Goal: Check status

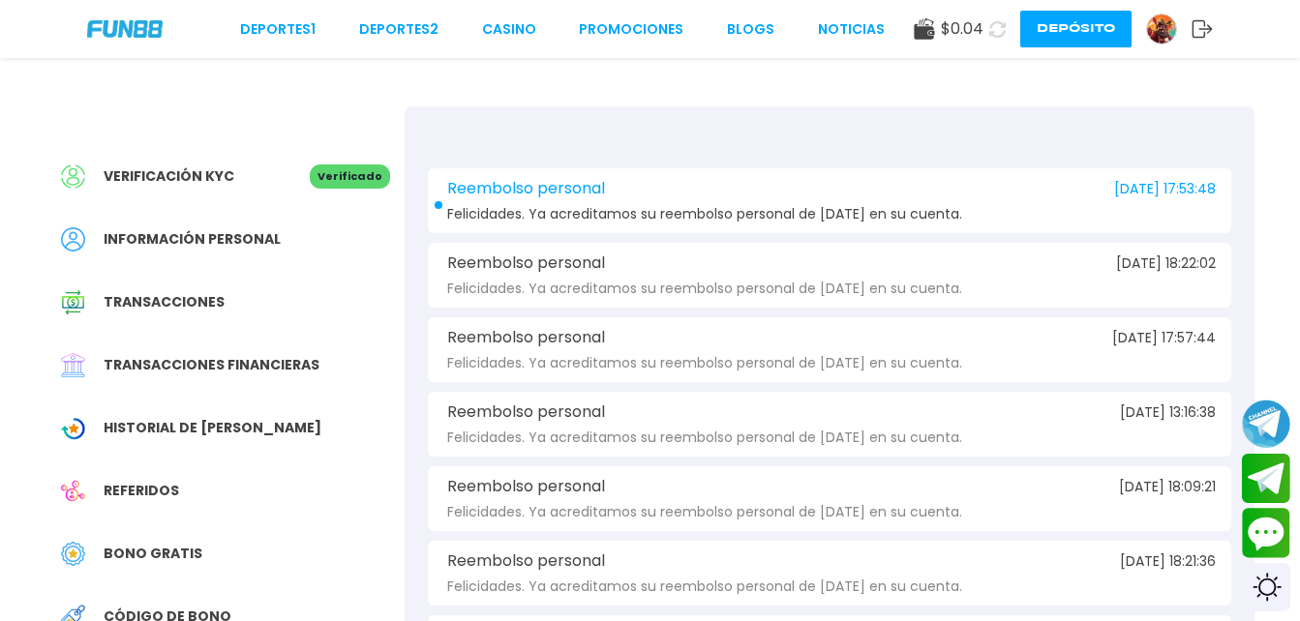
click at [153, 355] on span "Transacciones financieras" at bounding box center [212, 365] width 216 height 20
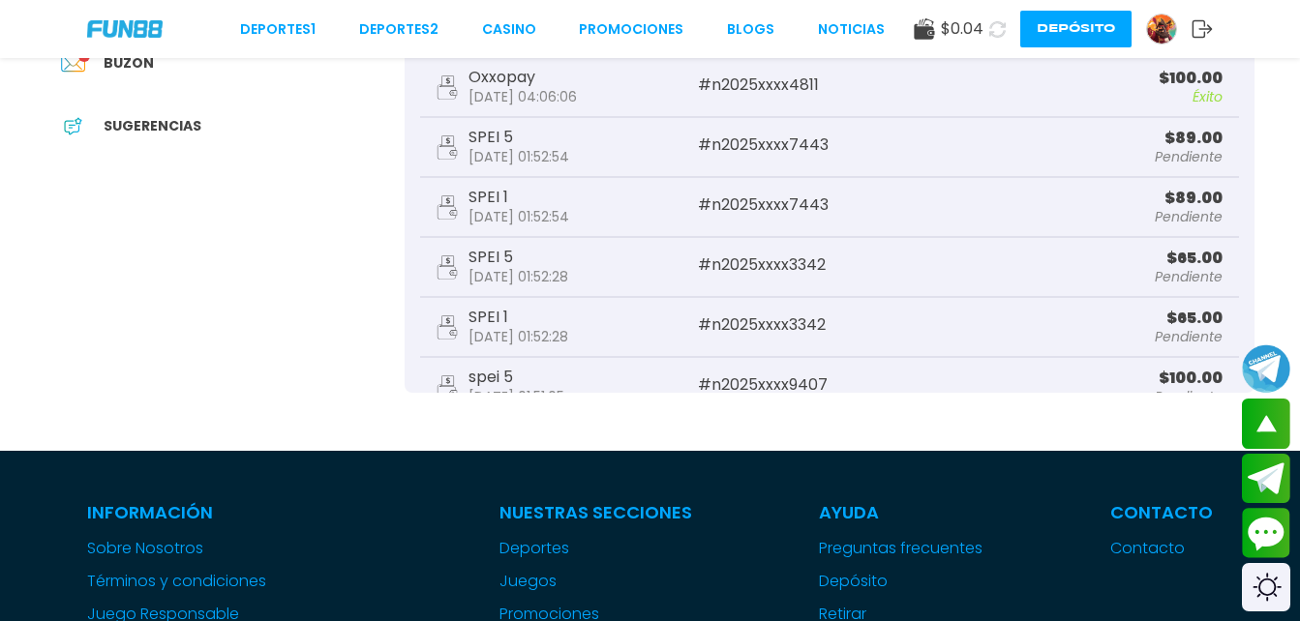
drag, startPoint x: 1208, startPoint y: 158, endPoint x: 1188, endPoint y: 150, distance: 21.8
click at [1188, 150] on div "SPEI 5 [DATE] 01:52:54 # n2025xxxx7443 $ 89.00 Pendiente" at bounding box center [829, 148] width 819 height 60
click at [718, 199] on div "Reembolso personal [DATE] 17:53:48 $ 13.00 Procesado Bono de Rescate [DATE] 07:…" at bounding box center [829, 167] width 819 height 905
click at [569, 139] on div "SPEI 5 [DATE] 01:52:54" at bounding box center [519, 147] width 101 height 35
click at [475, 166] on div "SPEI 5 [DATE] 01:52:54 # n2025xxxx7443 $ 89.00 Pendiente" at bounding box center [829, 148] width 819 height 60
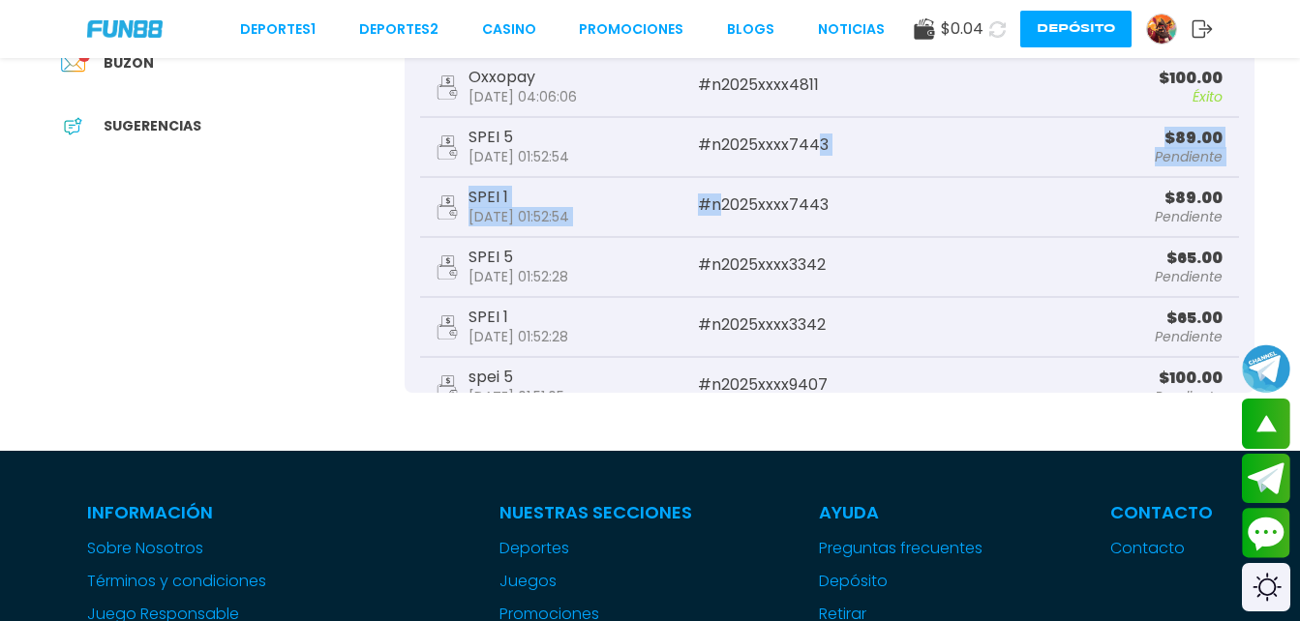
drag, startPoint x: 475, startPoint y: 166, endPoint x: 452, endPoint y: 153, distance: 26.4
click at [466, 163] on div "SPEI 5 [DATE] 01:52:54" at bounding box center [567, 147] width 262 height 35
drag, startPoint x: 452, startPoint y: 153, endPoint x: 444, endPoint y: 145, distance: 11.0
click at [444, 145] on icon at bounding box center [447, 148] width 21 height 24
click at [443, 144] on icon at bounding box center [447, 148] width 21 height 24
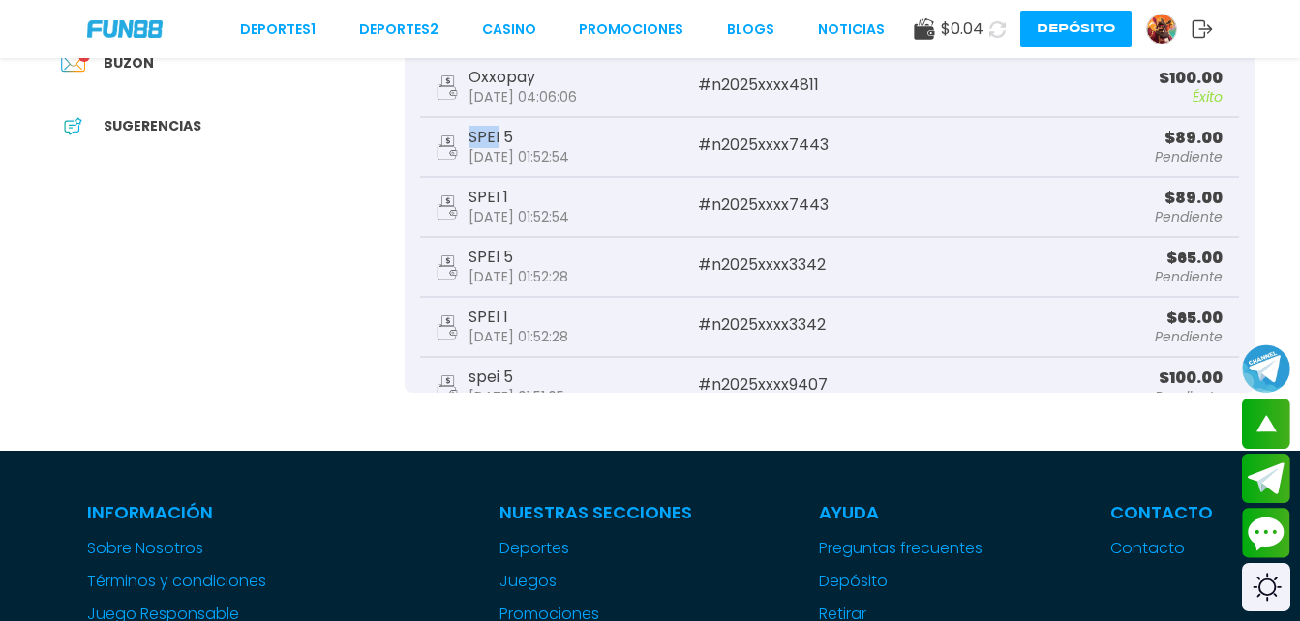
click at [446, 142] on icon at bounding box center [447, 148] width 21 height 24
click at [446, 142] on use at bounding box center [446, 147] width 19 height 23
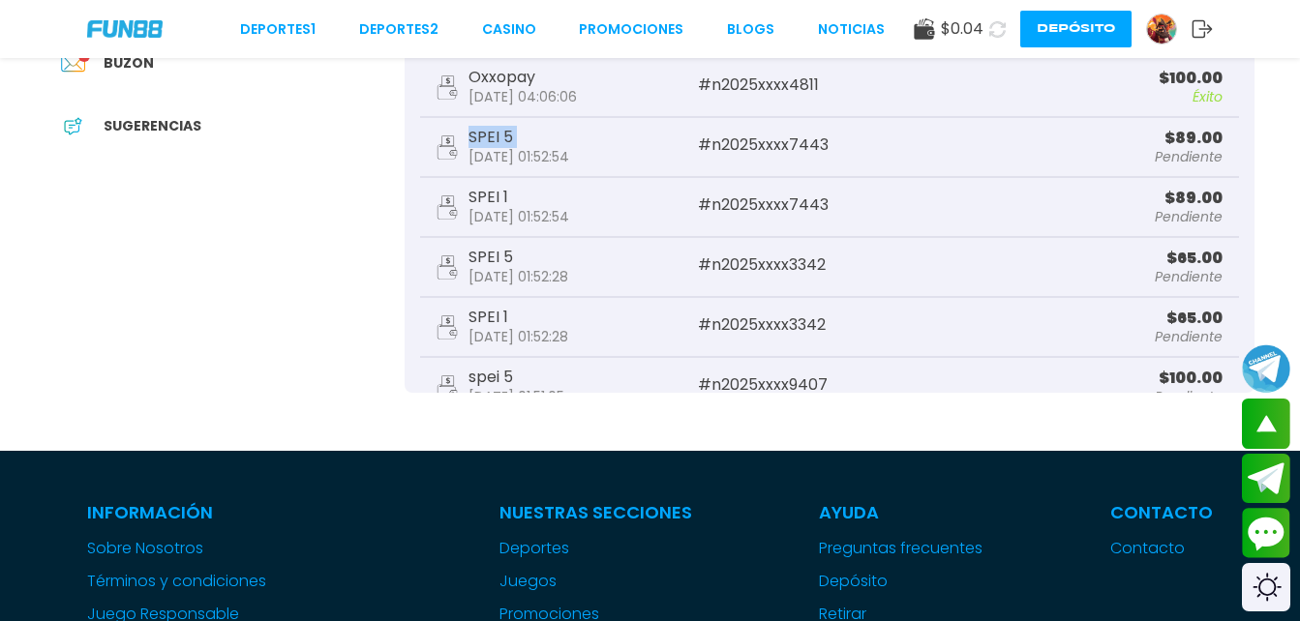
click at [446, 142] on use at bounding box center [446, 147] width 19 height 23
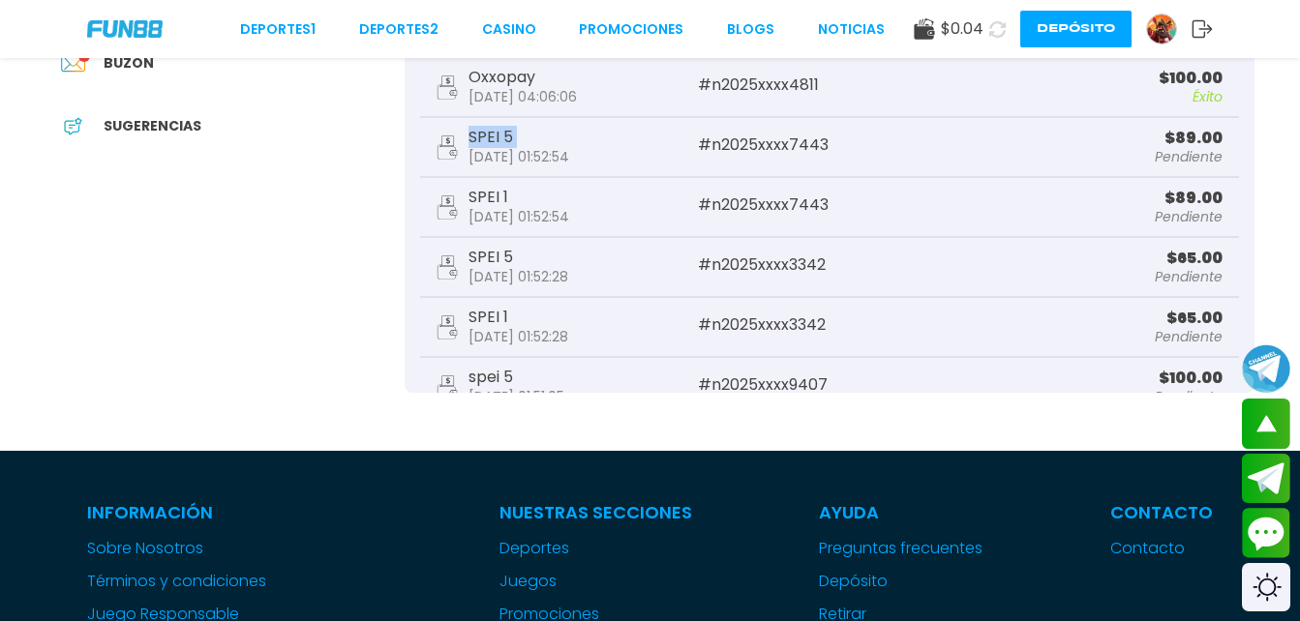
click at [446, 142] on use at bounding box center [446, 147] width 19 height 23
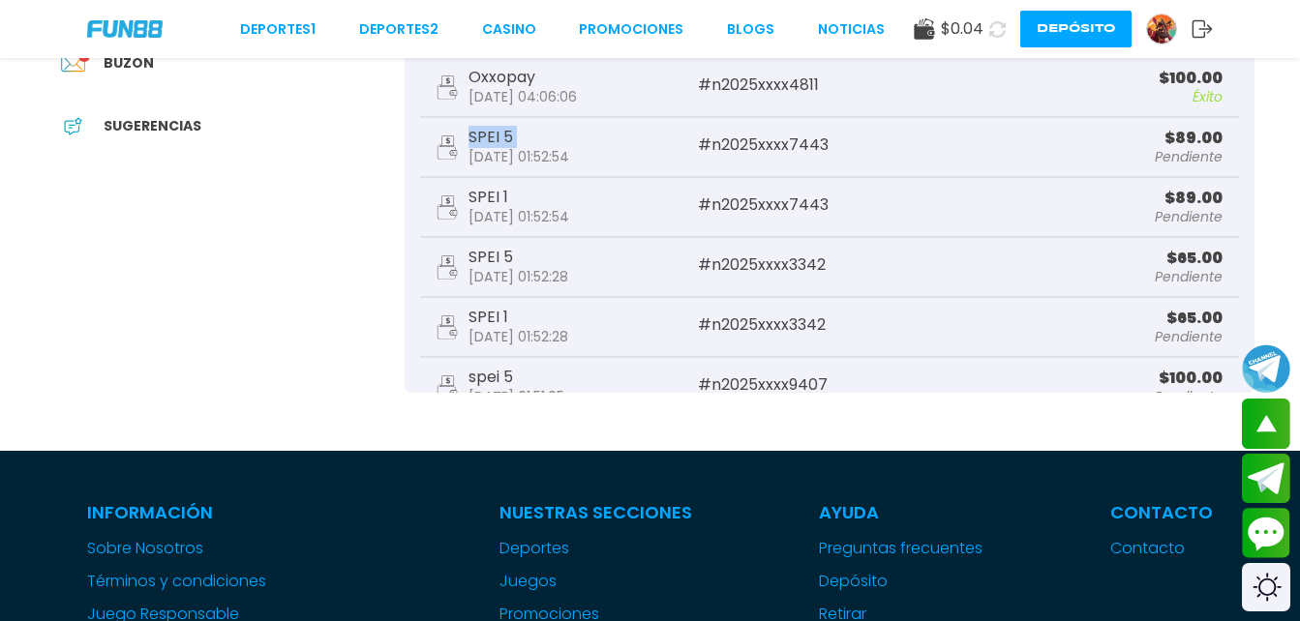
click at [446, 142] on use at bounding box center [446, 147] width 19 height 23
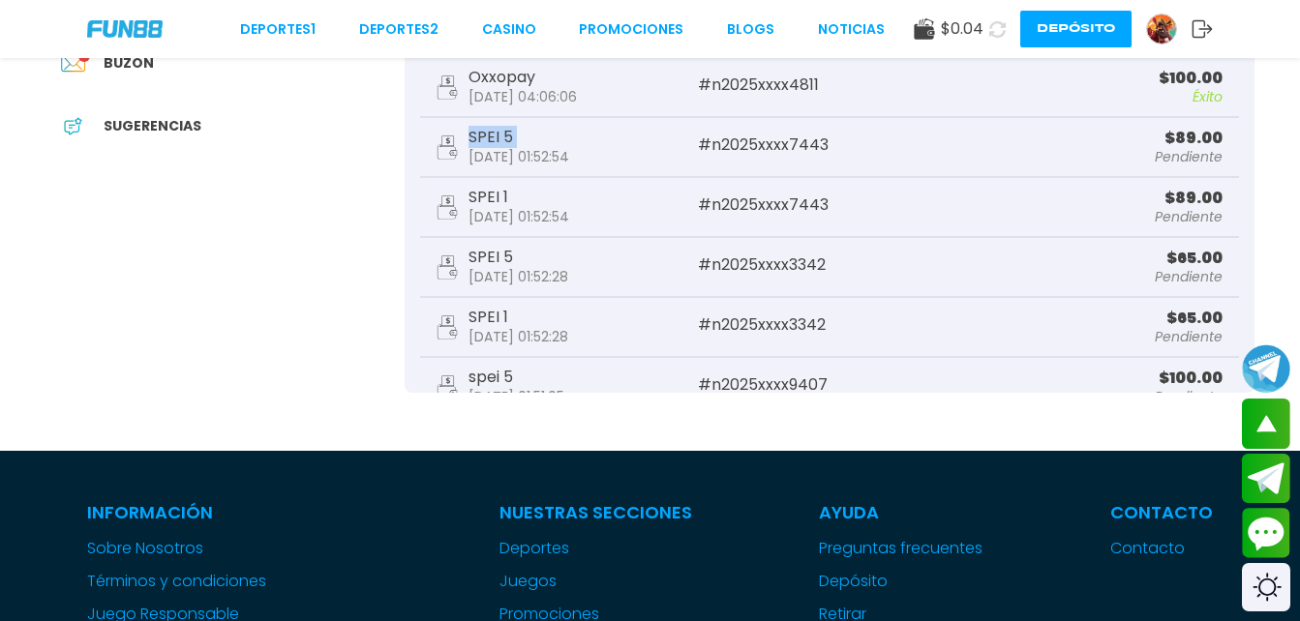
click at [446, 142] on use at bounding box center [446, 147] width 19 height 23
click at [1277, 522] on button "Contact customer service" at bounding box center [1266, 533] width 51 height 52
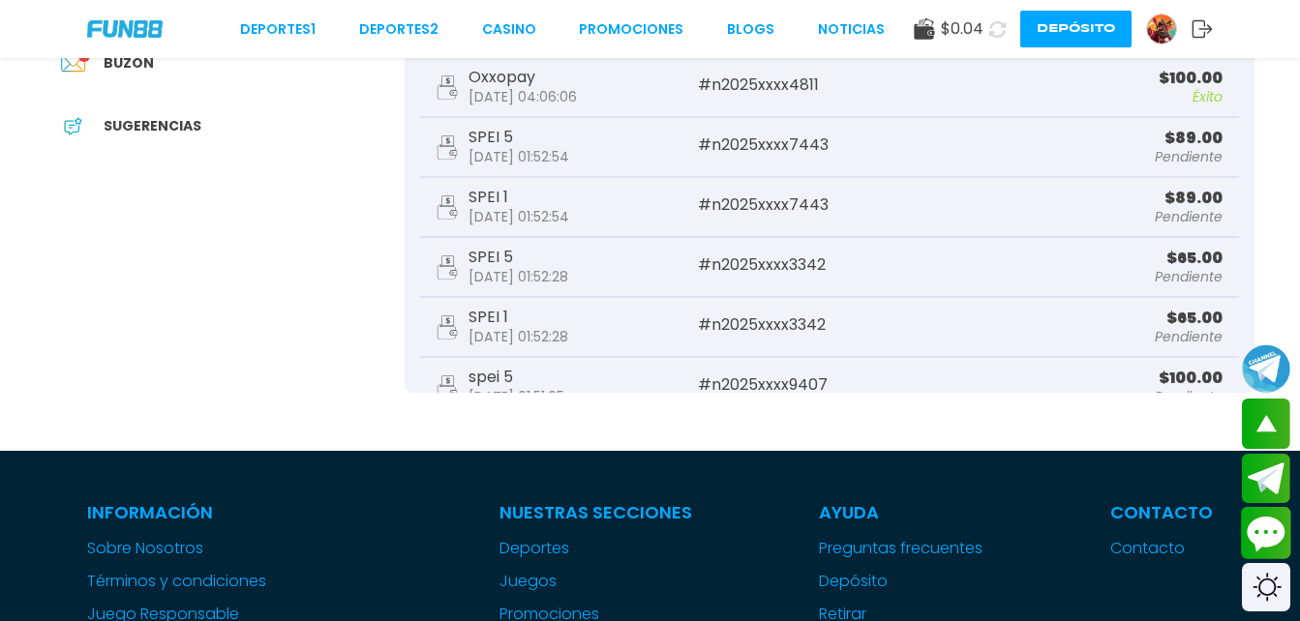
click at [1277, 522] on button "Contact customer service" at bounding box center [1266, 533] width 51 height 52
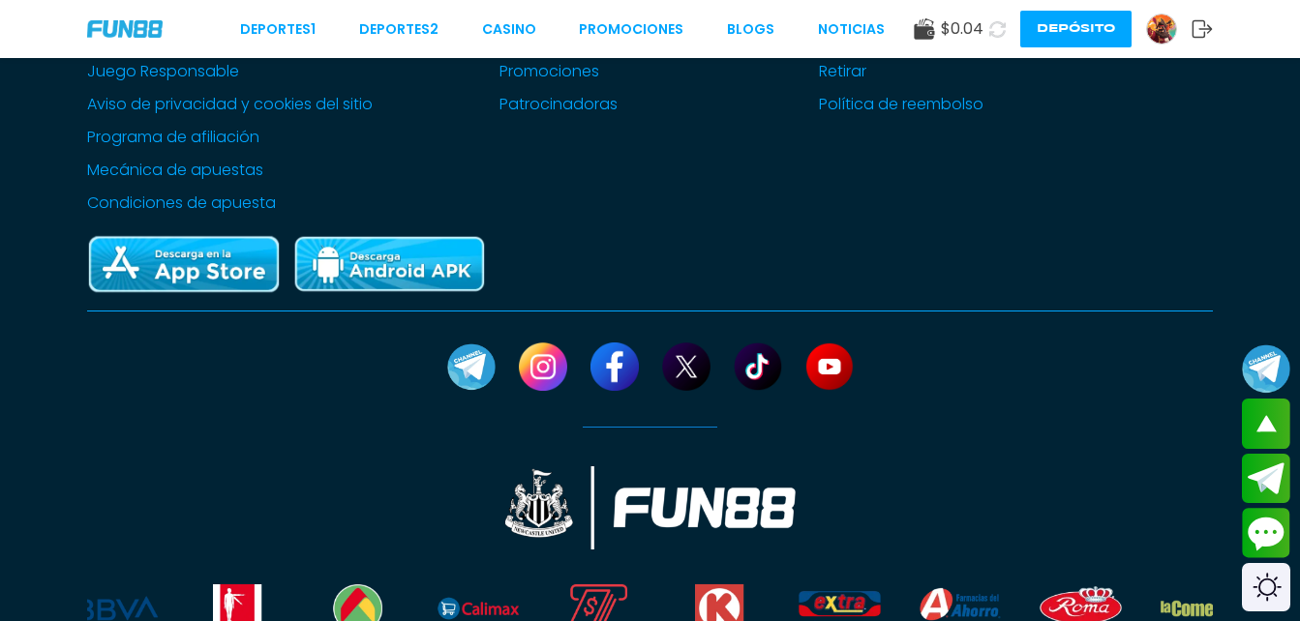
click at [789, 361] on div at bounding box center [650, 369] width 407 height 115
click at [1002, 31] on icon at bounding box center [997, 29] width 16 height 16
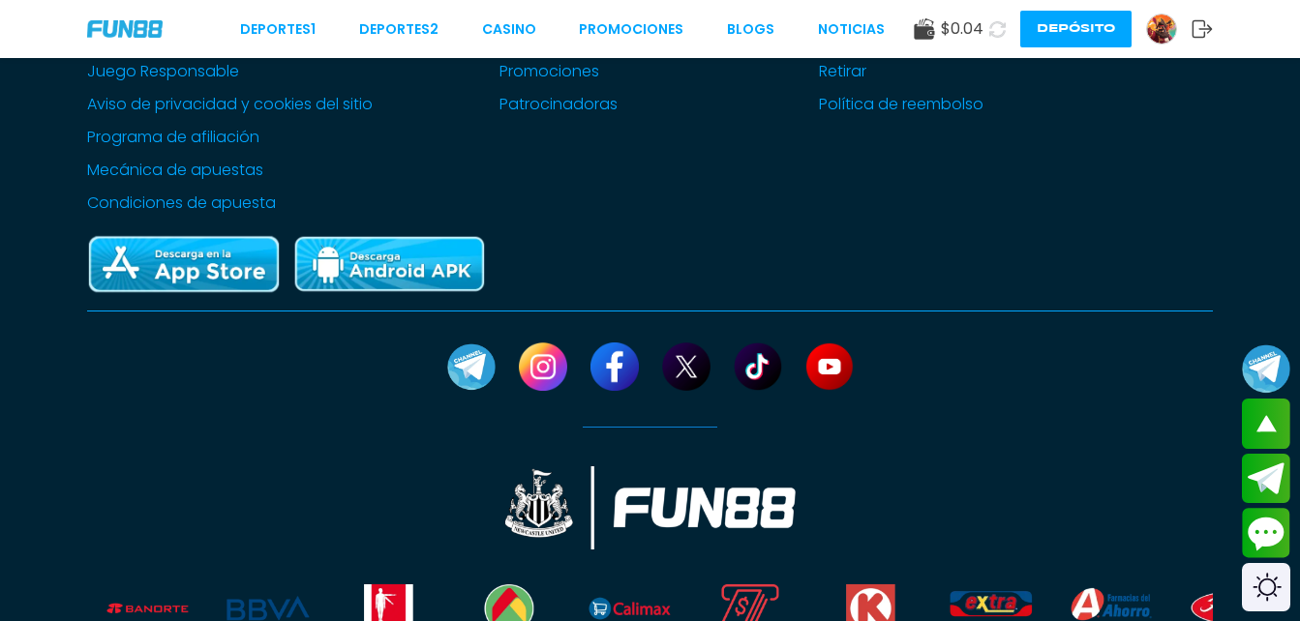
click at [1002, 31] on icon at bounding box center [997, 29] width 16 height 16
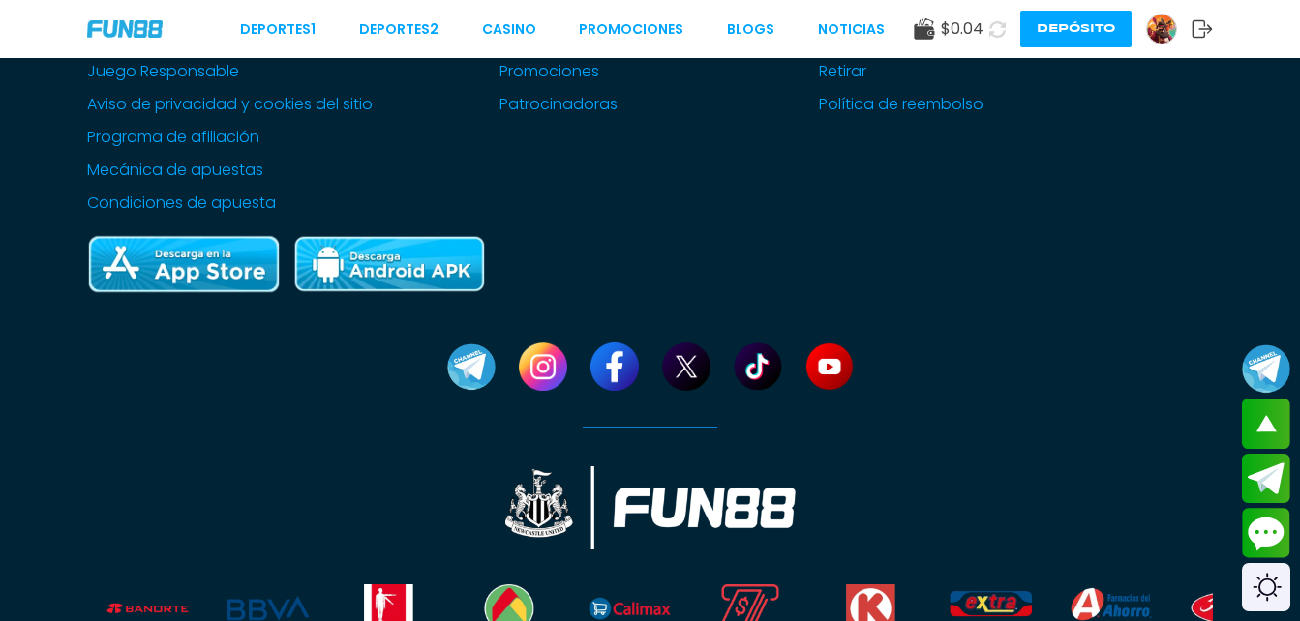
click at [1002, 31] on icon at bounding box center [997, 29] width 16 height 16
click at [1000, 30] on icon at bounding box center [997, 29] width 16 height 16
